Goal: Task Accomplishment & Management: Manage account settings

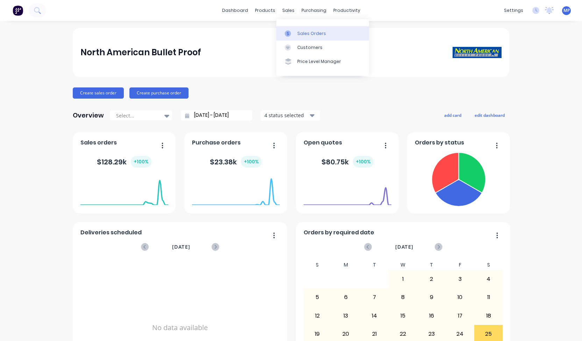
click at [293, 36] on div at bounding box center [290, 33] width 10 height 6
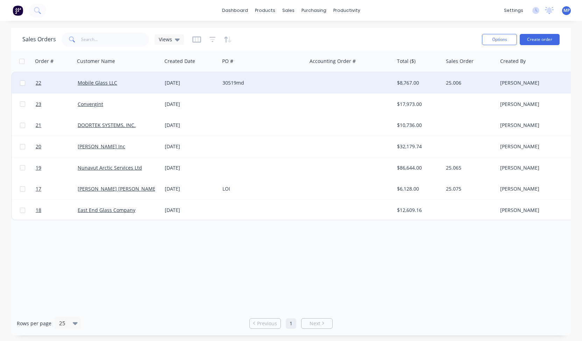
click at [230, 84] on div "30519md" at bounding box center [261, 82] width 78 height 7
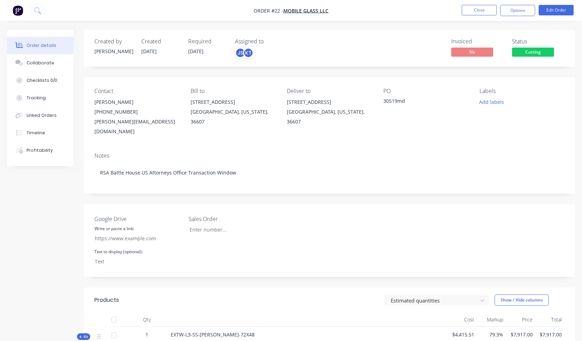
type input "25.006"
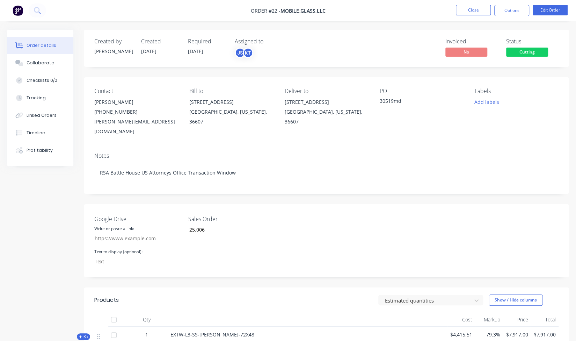
drag, startPoint x: 574, startPoint y: 141, endPoint x: 581, endPoint y: 139, distance: 7.7
click at [576, 139] on html "Order #22 - Mobile Glass LLC Close Options Edit Order Order details Collaborate…" at bounding box center [288, 260] width 576 height 520
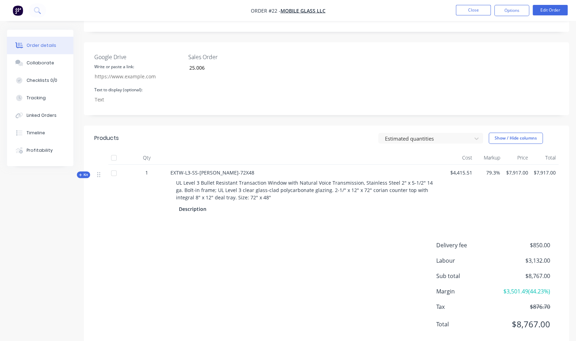
scroll to position [163, 0]
click at [84, 171] on span "Kit" at bounding box center [83, 173] width 9 height 5
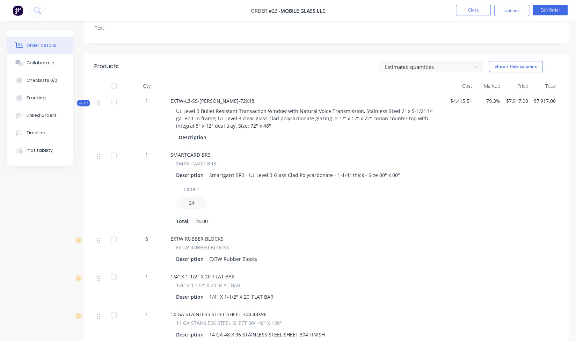
scroll to position [231, 0]
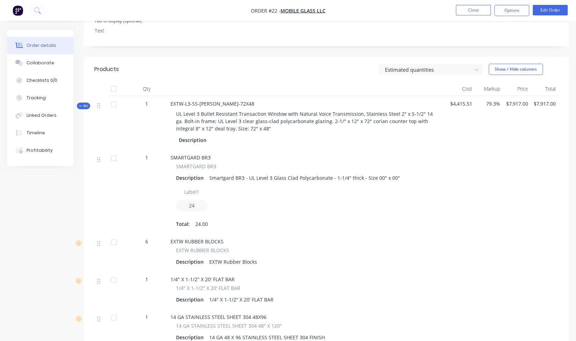
click at [212, 120] on span "UL Level 3 Bullet Resistant Transaction Window with Natural Voice Transmission,…" at bounding box center [305, 120] width 258 height 21
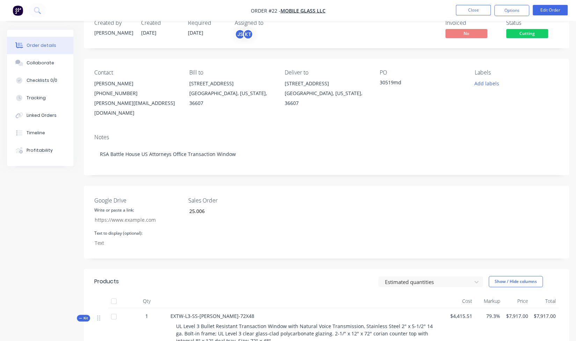
scroll to position [0, 0]
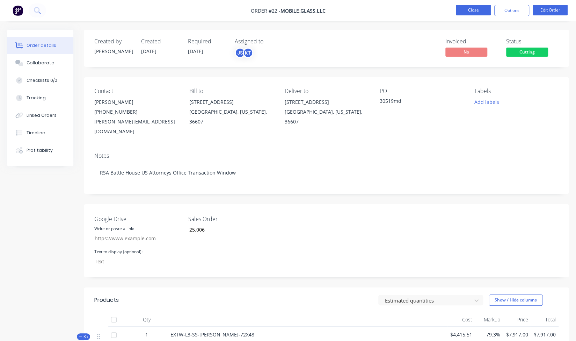
click at [482, 8] on button "Close" at bounding box center [473, 10] width 35 height 10
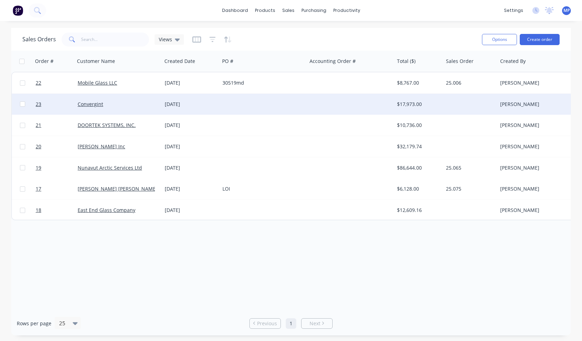
click at [412, 101] on div "$17,973.00" at bounding box center [417, 104] width 41 height 7
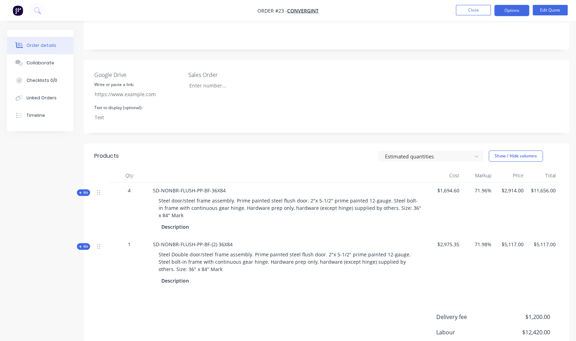
scroll to position [156, 0]
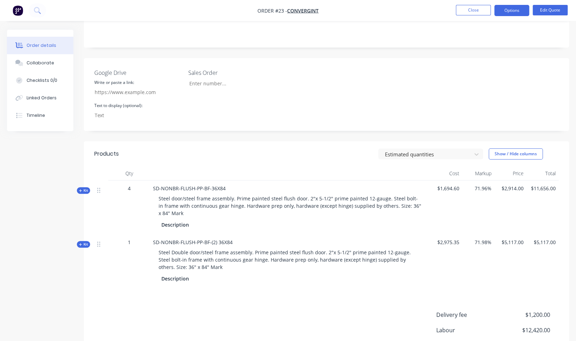
click at [85, 188] on span "Kit" at bounding box center [83, 190] width 9 height 5
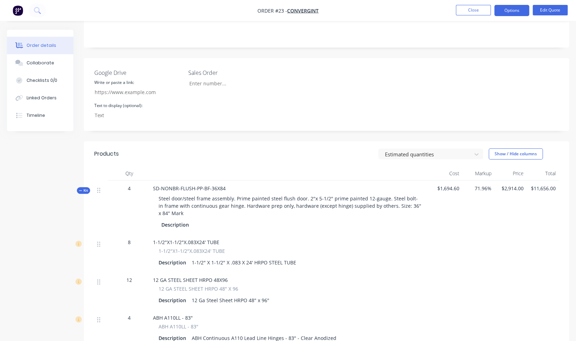
click at [78, 187] on button "Kit" at bounding box center [83, 190] width 13 height 7
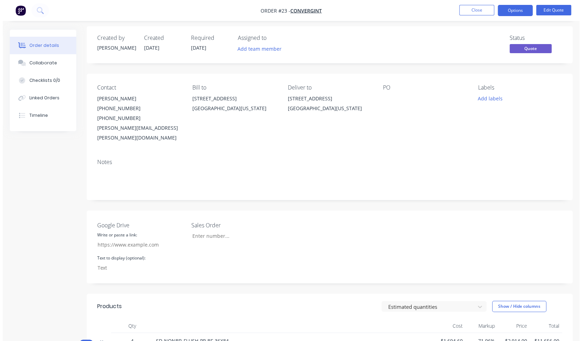
scroll to position [0, 0]
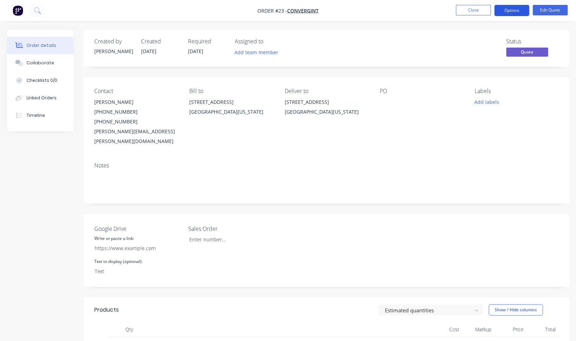
click at [517, 7] on button "Options" at bounding box center [512, 10] width 35 height 11
click at [553, 105] on div "Add labels" at bounding box center [517, 101] width 84 height 9
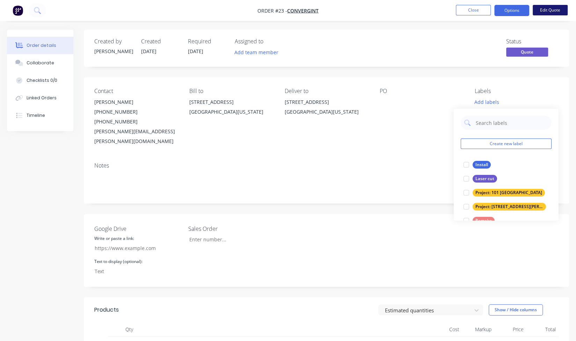
click at [555, 8] on button "Edit Quote" at bounding box center [550, 10] width 35 height 10
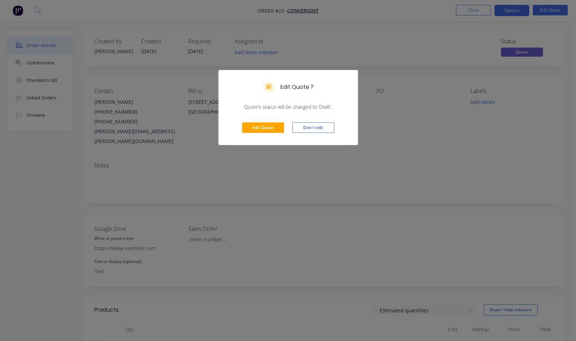
click at [367, 59] on div "Edit Quote ? Quote’s status will be changed to ‘Draft’. Edit Quote Don't edit" at bounding box center [288, 170] width 576 height 341
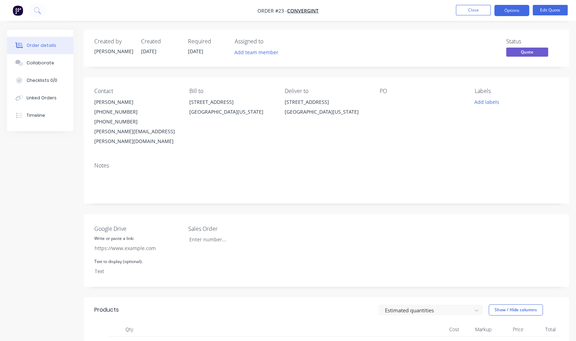
click at [16, 10] on img "button" at bounding box center [18, 10] width 10 height 10
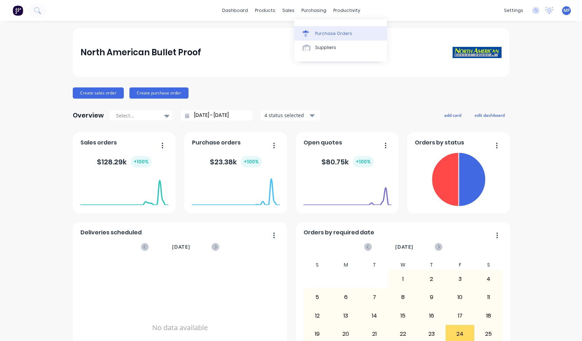
click at [310, 31] on div at bounding box center [307, 33] width 10 height 6
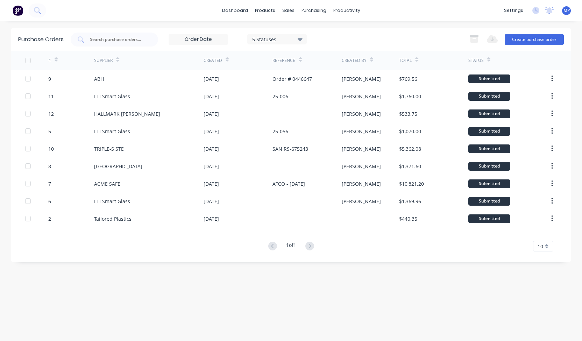
click at [274, 39] on div "5 Statuses" at bounding box center [277, 38] width 50 height 7
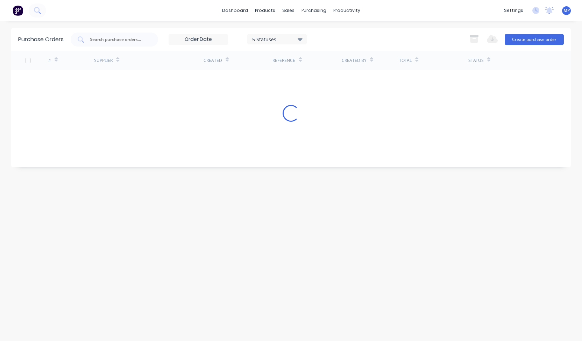
click at [333, 33] on div "5 Statuses 5 Statuses Export to Excel (XLSX) Create purchase order" at bounding box center [317, 40] width 493 height 14
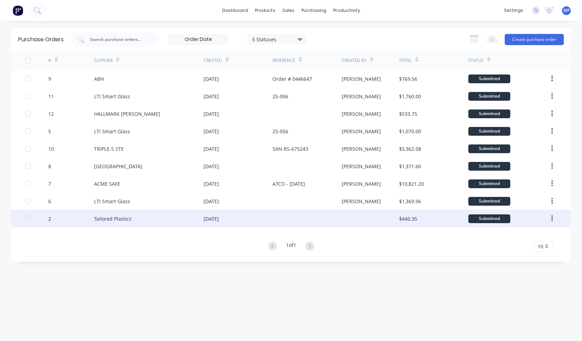
click at [219, 216] on div "[DATE]" at bounding box center [210, 218] width 15 height 7
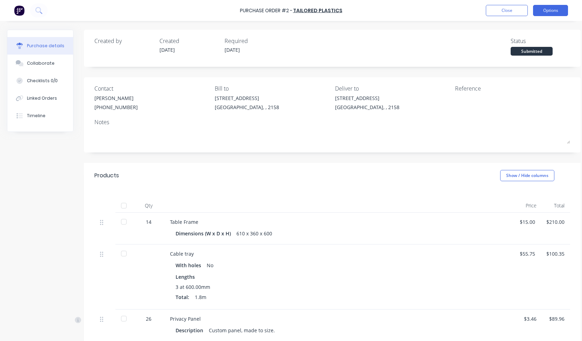
click at [552, 10] on button "Options" at bounding box center [550, 10] width 35 height 11
click at [502, 7] on button "Close" at bounding box center [507, 10] width 42 height 11
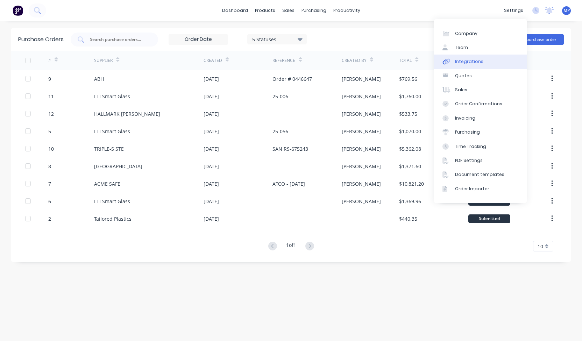
click at [475, 59] on div "Integrations" at bounding box center [469, 61] width 28 height 6
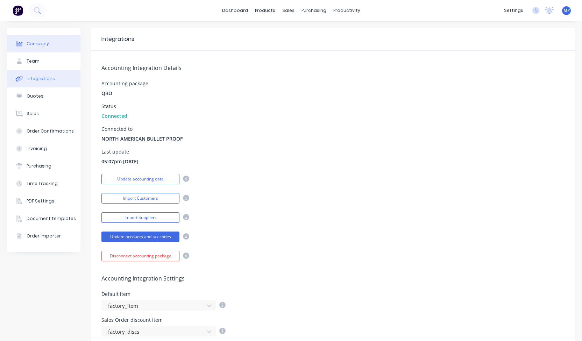
click at [30, 44] on div "Company" at bounding box center [38, 44] width 22 height 6
select select "US"
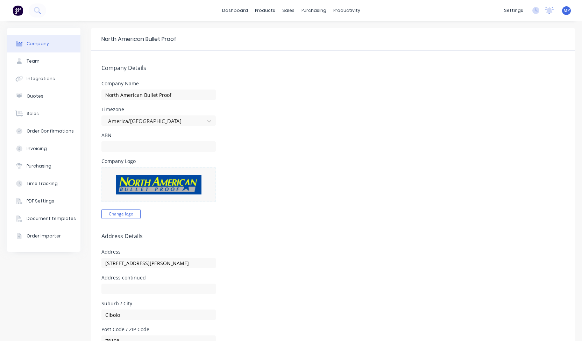
scroll to position [264, 0]
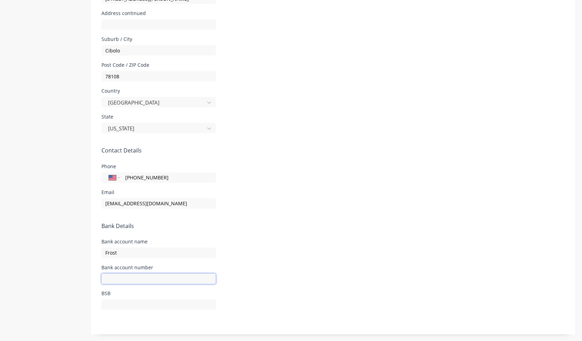
click at [147, 280] on input "text" at bounding box center [158, 278] width 114 height 10
click at [317, 177] on div "Phone International [GEOGRAPHIC_DATA] [GEOGRAPHIC_DATA] [GEOGRAPHIC_DATA] [GEOG…" at bounding box center [332, 173] width 463 height 19
click at [165, 281] on input "text" at bounding box center [158, 278] width 114 height 10
click at [149, 300] on input "text" at bounding box center [158, 304] width 114 height 10
click at [145, 279] on input "text" at bounding box center [158, 278] width 114 height 10
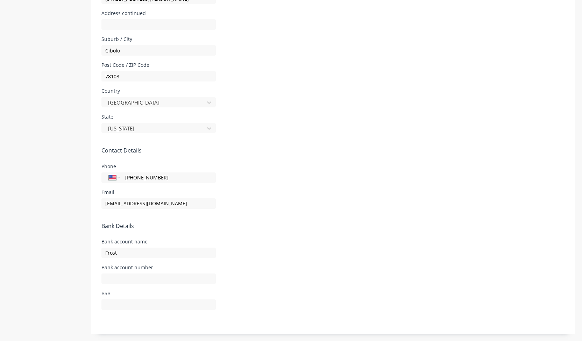
click at [315, 209] on form "Company Details Company Name North American Bullet Proof Timezone [GEOGRAPHIC_D…" at bounding box center [333, 60] width 484 height 548
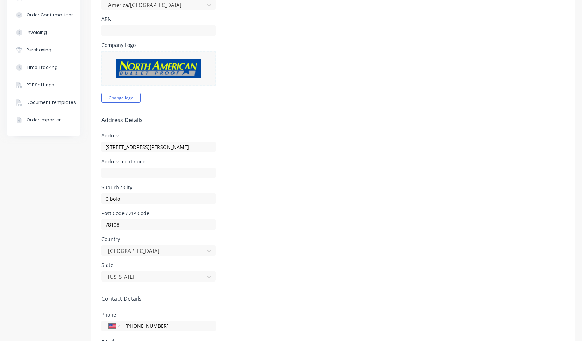
scroll to position [0, 0]
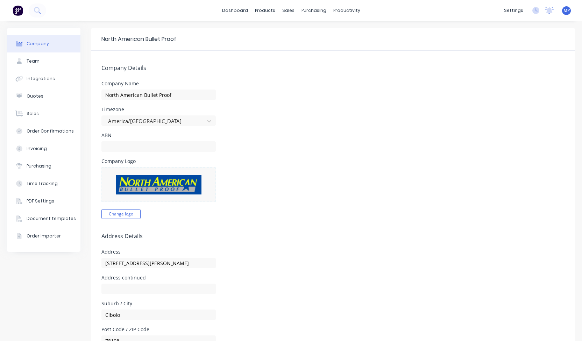
click at [20, 11] on img at bounding box center [18, 10] width 10 height 10
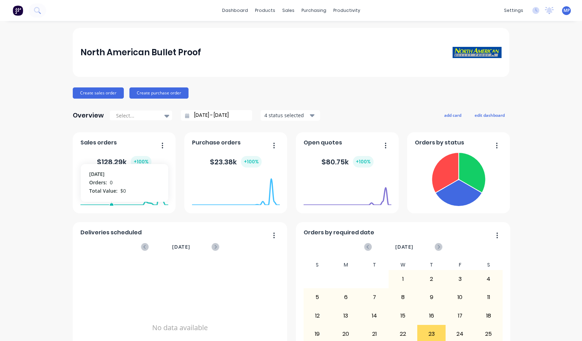
click at [108, 178] on foreignobject at bounding box center [124, 191] width 88 height 30
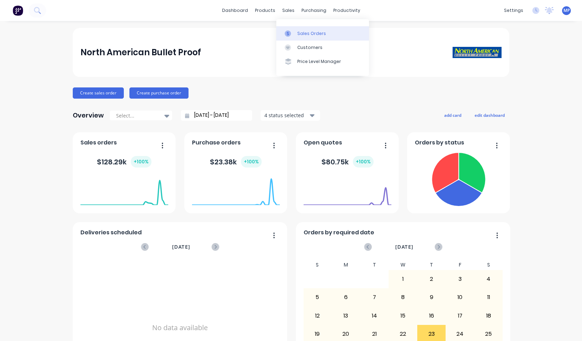
click at [295, 33] on link "Sales Orders" at bounding box center [322, 33] width 93 height 14
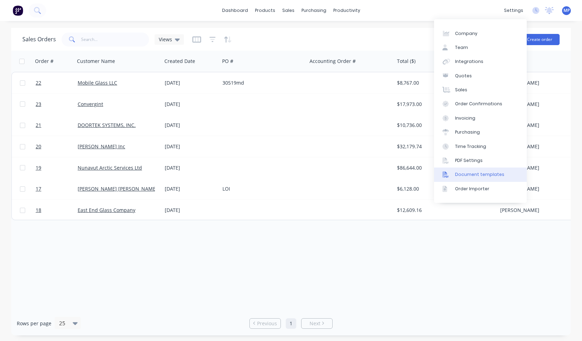
click at [466, 176] on div "Document templates" at bounding box center [479, 174] width 49 height 6
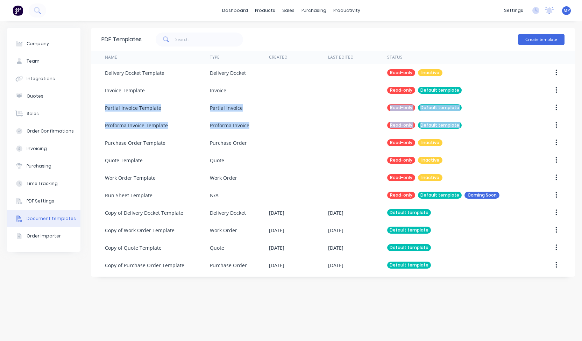
drag, startPoint x: 581, startPoint y: 88, endPoint x: 581, endPoint y: 123, distance: 35.0
click at [581, 123] on div "Company Team Integrations Quotes Sales Order Confirmations Invoicing Purchasing…" at bounding box center [291, 181] width 582 height 320
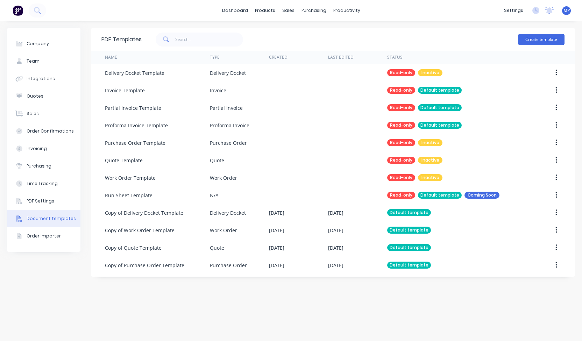
click at [365, 297] on div "PDF Templates Create template Name Type Created Last Edited Status Delivery Doc…" at bounding box center [333, 181] width 484 height 306
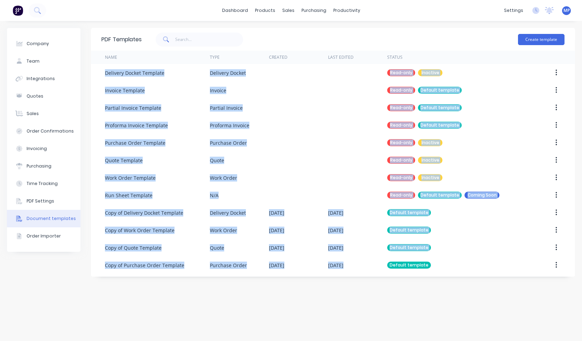
drag, startPoint x: 365, startPoint y: 297, endPoint x: 410, endPoint y: 34, distance: 266.7
click at [410, 34] on div "PDF Templates Create template Name Type Created Last Edited Status Delivery Doc…" at bounding box center [333, 181] width 484 height 306
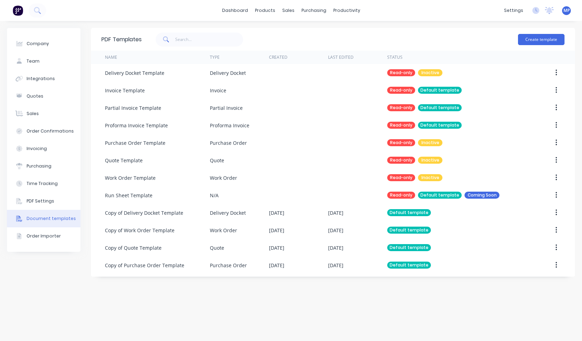
click at [410, 34] on div "Create template" at bounding box center [353, 39] width 423 height 21
drag, startPoint x: 94, startPoint y: 38, endPoint x: 303, endPoint y: 295, distance: 331.4
click at [303, 295] on div "PDF Templates Create template Name Type Created Last Edited Status Delivery Doc…" at bounding box center [333, 181] width 484 height 306
drag, startPoint x: 303, startPoint y: 295, endPoint x: 323, endPoint y: 28, distance: 267.1
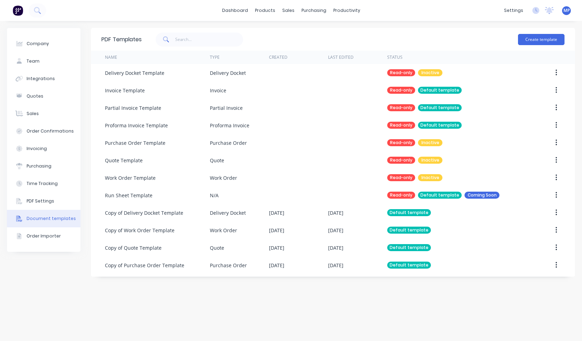
click at [323, 28] on div "PDF Templates Create template Name Type Created Last Edited Status Delivery Doc…" at bounding box center [333, 181] width 484 height 306
click at [323, 28] on div "PDF Templates Create template" at bounding box center [333, 39] width 484 height 23
click at [36, 150] on div "Invoicing" at bounding box center [37, 148] width 20 height 6
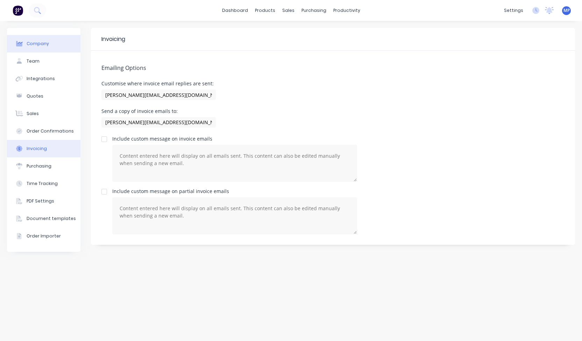
click at [42, 41] on div "Company" at bounding box center [38, 44] width 22 height 6
select select "US"
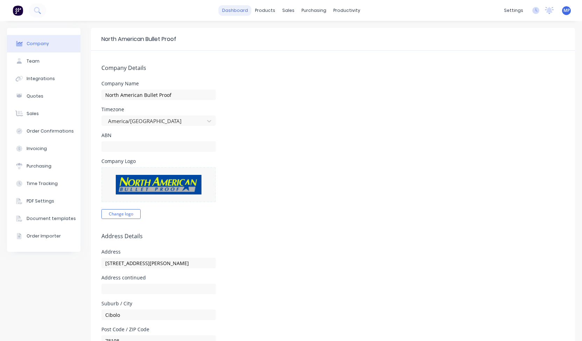
click at [233, 9] on link "dashboard" at bounding box center [234, 10] width 33 height 10
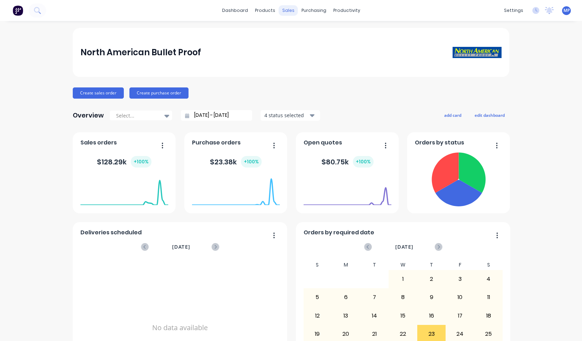
click at [283, 11] on div "sales" at bounding box center [288, 10] width 19 height 10
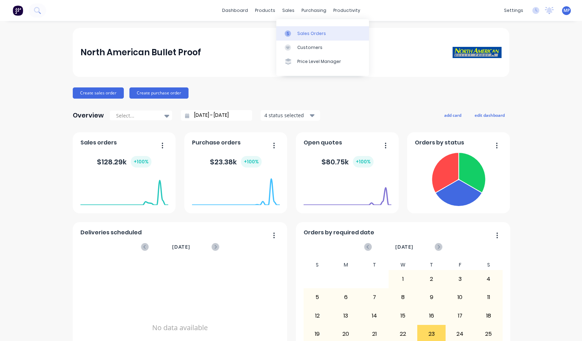
click at [291, 33] on div at bounding box center [290, 33] width 10 height 6
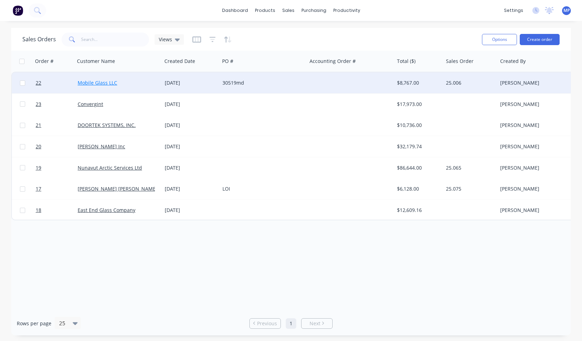
click at [111, 85] on link "Mobile Glass LLC" at bounding box center [97, 82] width 39 height 7
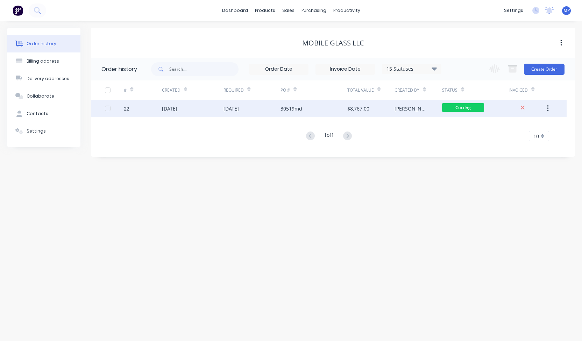
click at [192, 112] on div "[DATE]" at bounding box center [193, 108] width 62 height 17
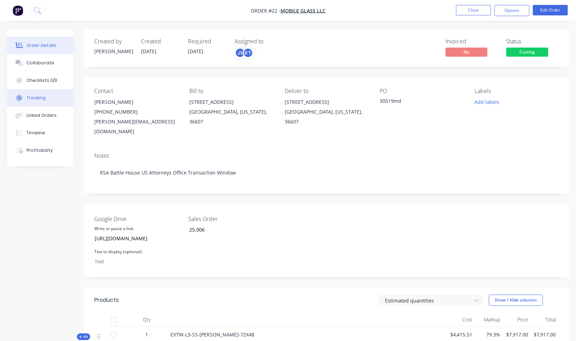
click at [25, 105] on button "Tracking" at bounding box center [40, 97] width 66 height 17
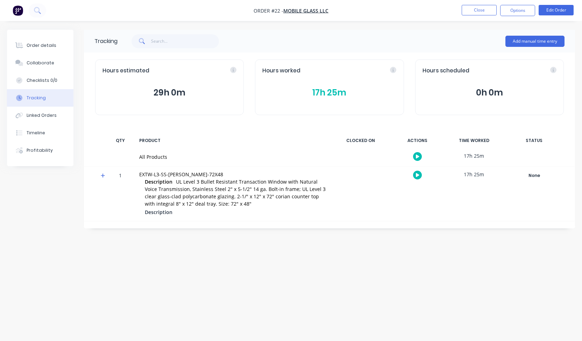
click at [416, 176] on icon "button" at bounding box center [417, 175] width 3 height 4
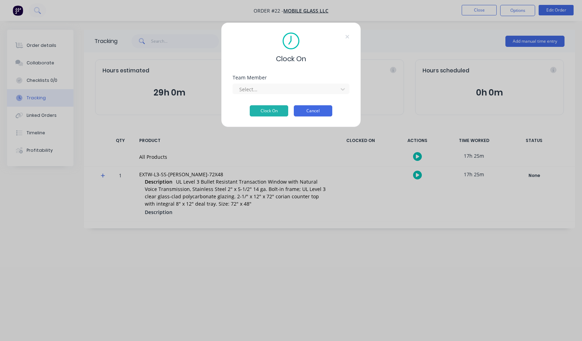
click at [314, 108] on button "Cancel" at bounding box center [313, 110] width 38 height 11
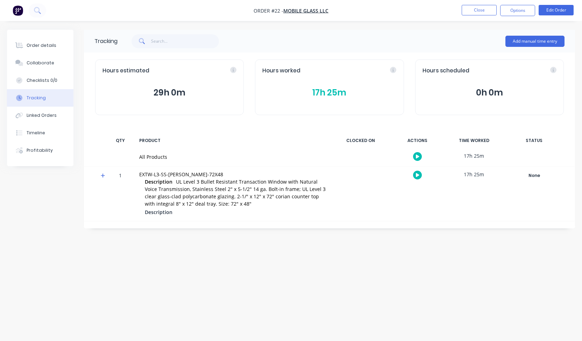
click at [327, 100] on div "Hours worked 17h 25m" at bounding box center [329, 87] width 149 height 56
click at [392, 71] on icon at bounding box center [393, 70] width 6 height 6
click at [392, 71] on div "Hours worked" at bounding box center [329, 71] width 134 height 8
click at [21, 9] on img "button" at bounding box center [18, 10] width 10 height 10
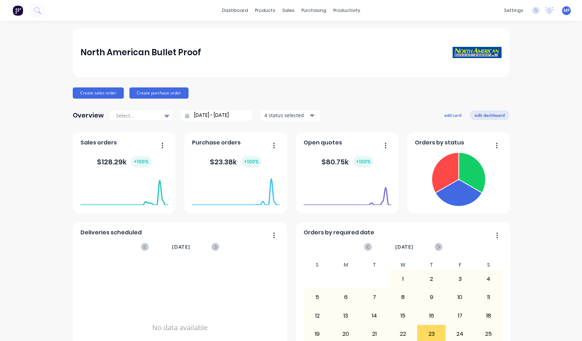
click at [494, 116] on button "edit dashboard" at bounding box center [489, 114] width 39 height 9
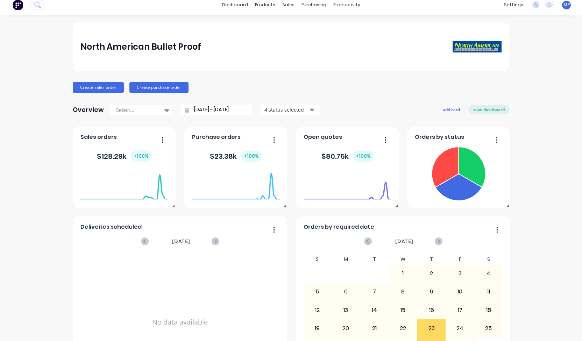
scroll to position [5, 0]
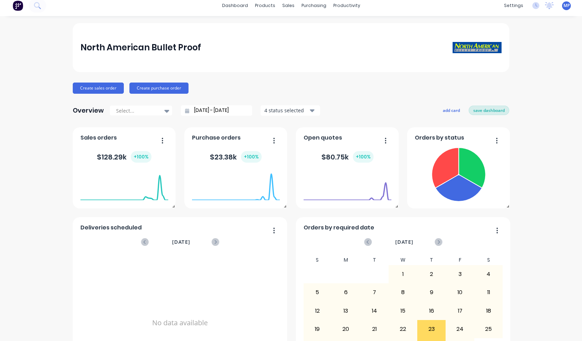
click at [486, 108] on button "save dashboard" at bounding box center [488, 110] width 41 height 9
click at [448, 110] on button "add card" at bounding box center [452, 110] width 26 height 9
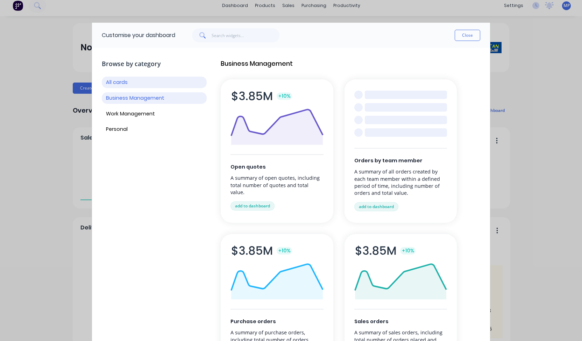
click at [164, 96] on button "Business Management" at bounding box center [154, 98] width 105 height 12
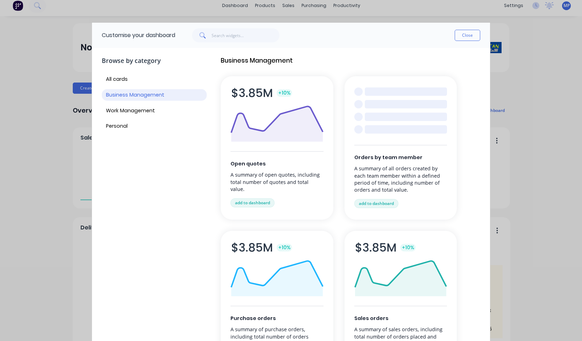
scroll to position [0, 0]
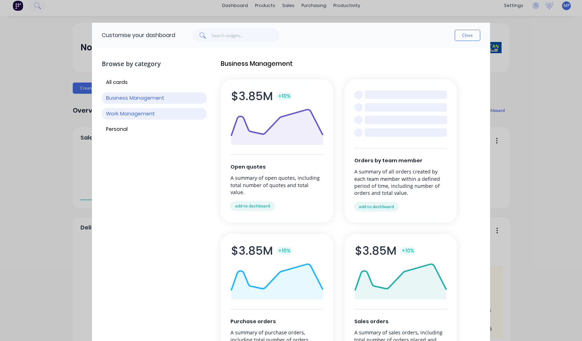
click at [136, 114] on button "Work Management" at bounding box center [154, 114] width 105 height 12
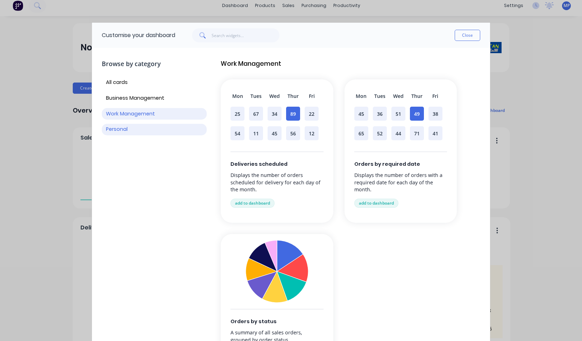
click at [124, 128] on button "Personal" at bounding box center [154, 130] width 105 height 12
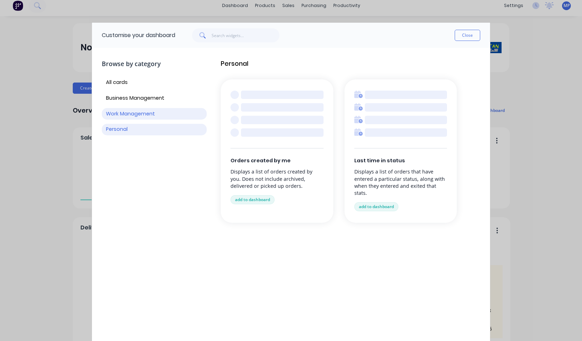
click at [124, 112] on button "Work Management" at bounding box center [154, 114] width 105 height 12
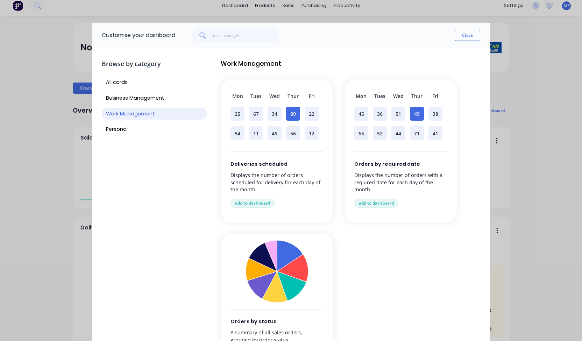
click at [287, 270] on img at bounding box center [276, 271] width 63 height 63
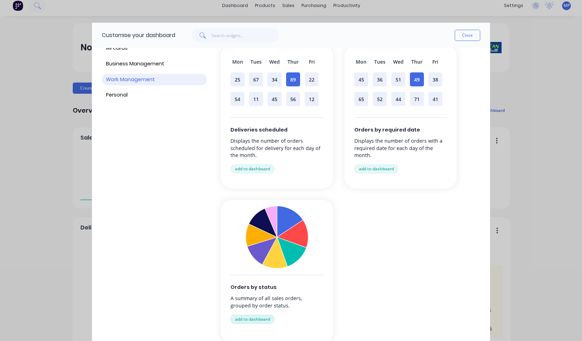
click at [261, 322] on button "add to dashboard" at bounding box center [252, 319] width 44 height 9
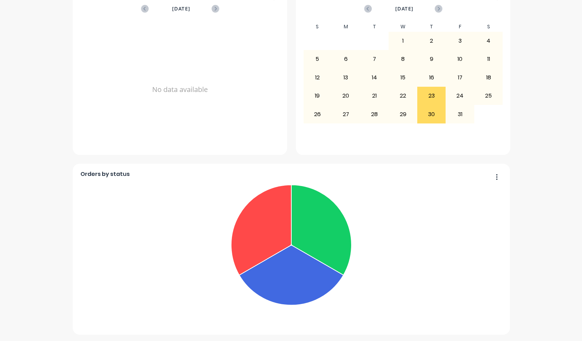
scroll to position [0, 0]
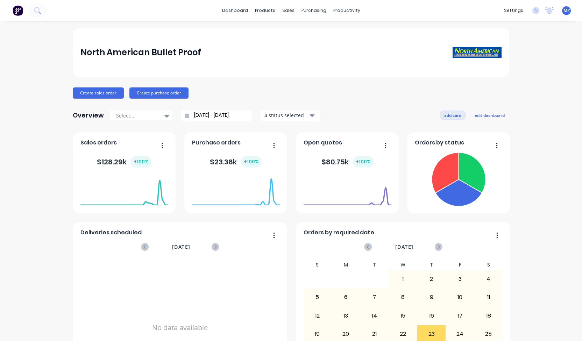
click at [440, 113] on button "add card" at bounding box center [452, 114] width 26 height 9
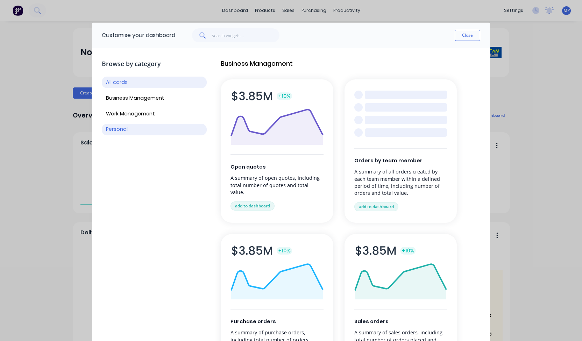
click at [130, 129] on button "Personal" at bounding box center [154, 130] width 105 height 12
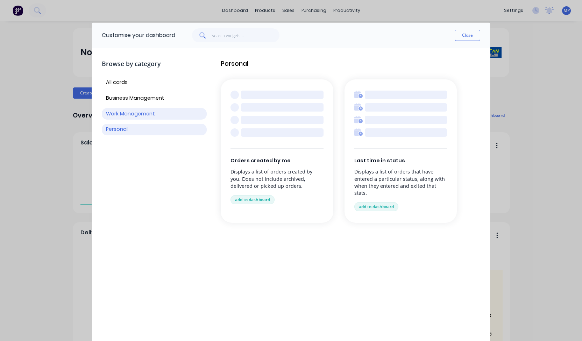
click at [124, 115] on button "Work Management" at bounding box center [154, 114] width 105 height 12
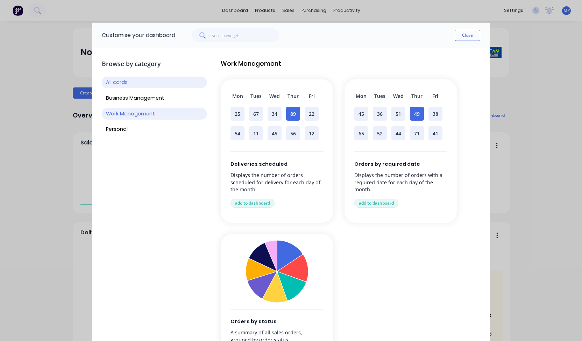
click at [123, 80] on button "All cards" at bounding box center [154, 83] width 105 height 12
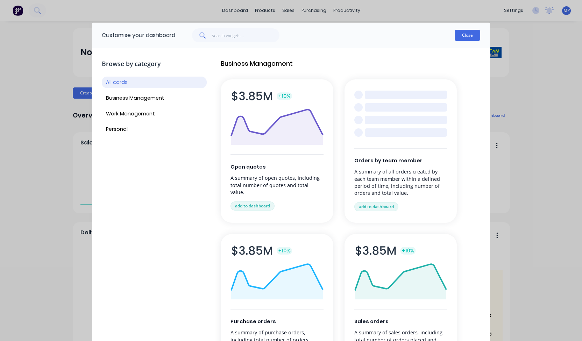
click at [469, 36] on button "Close" at bounding box center [467, 35] width 26 height 11
